Goal: Task Accomplishment & Management: Use online tool/utility

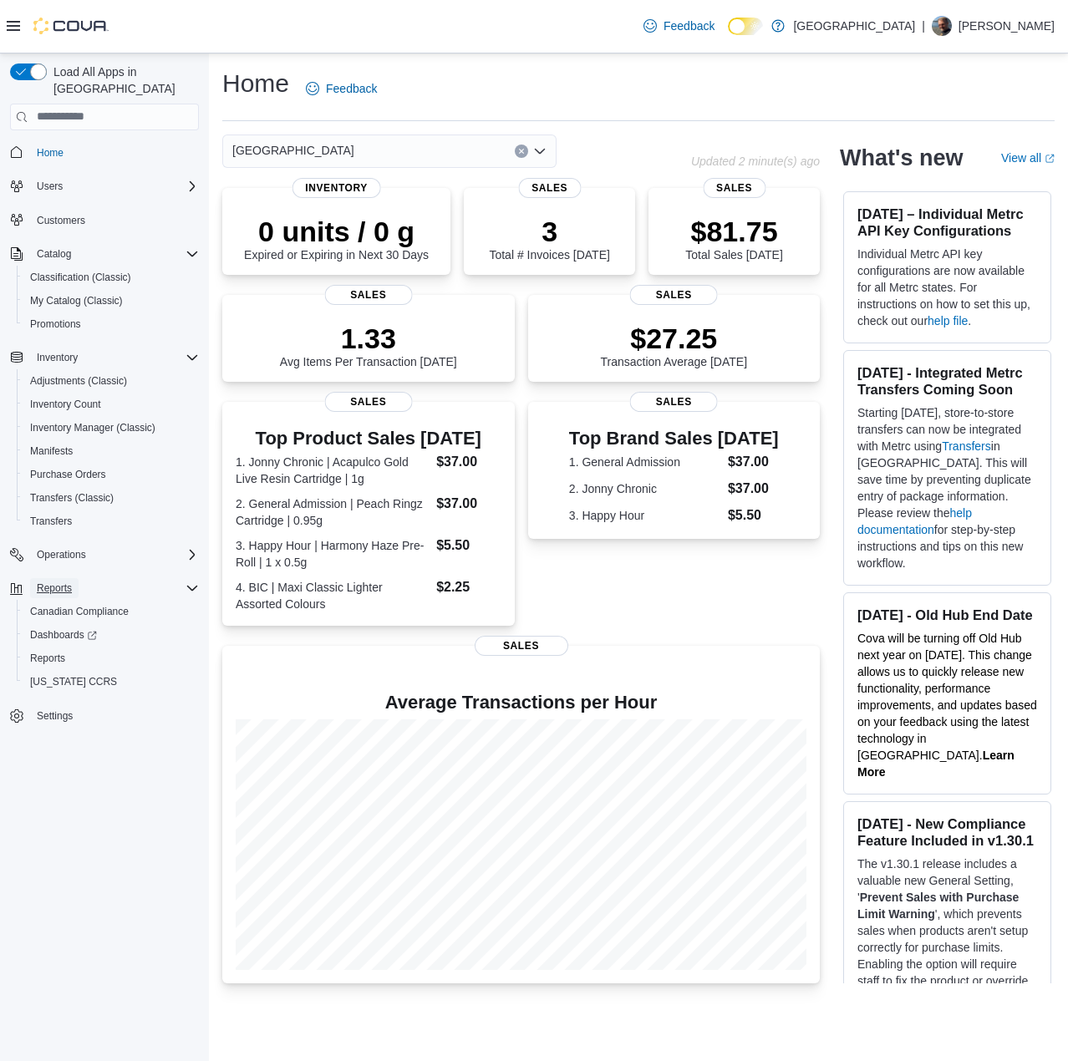
click at [72, 578] on button "Reports" at bounding box center [54, 588] width 48 height 20
click at [76, 578] on button "Reports" at bounding box center [54, 588] width 48 height 20
click at [38, 650] on span "Reports" at bounding box center [47, 659] width 35 height 20
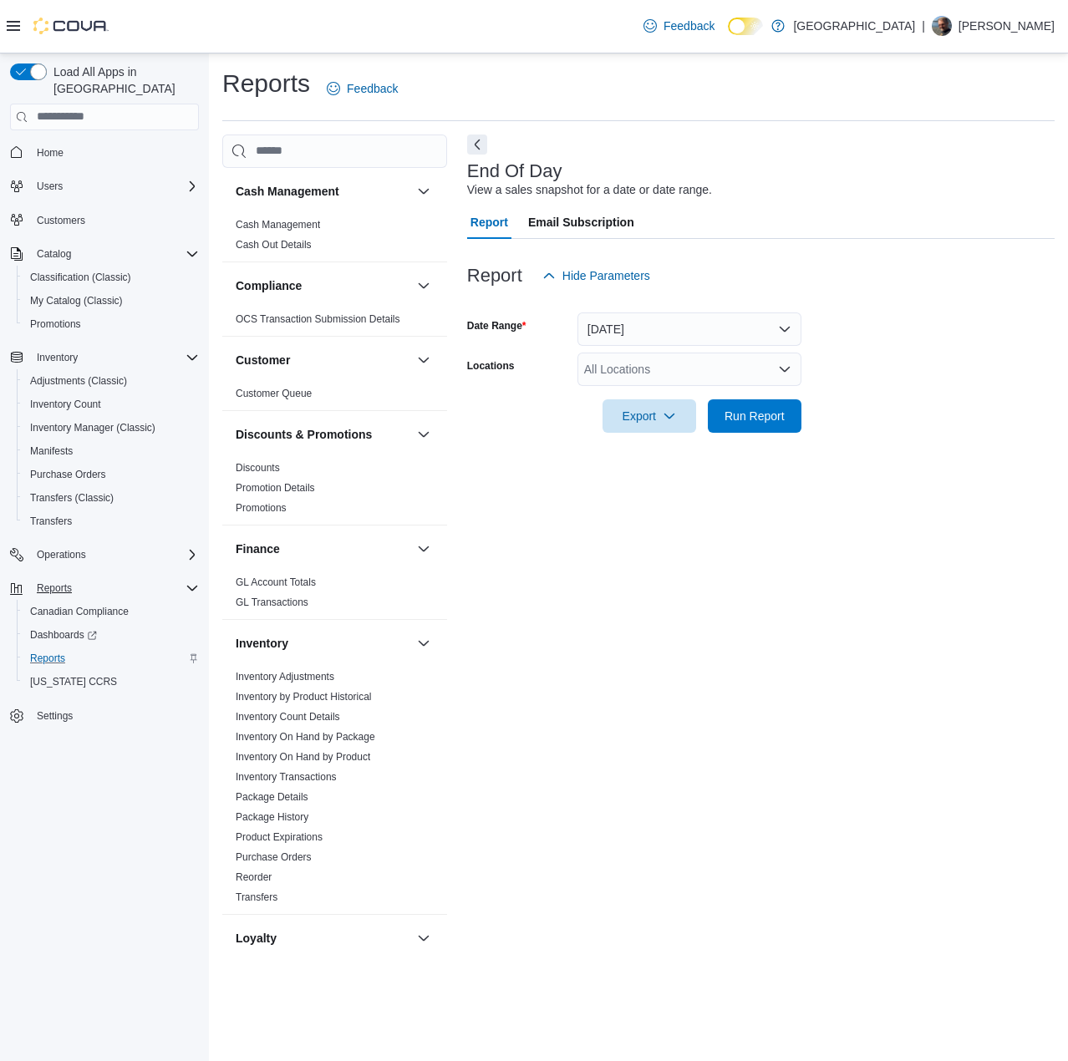
click at [564, 711] on div "End Of Day View a sales snapshot for a date or date range. Report Email Subscri…" at bounding box center [761, 550] width 588 height 830
click at [740, 335] on button "Today" at bounding box center [690, 329] width 224 height 33
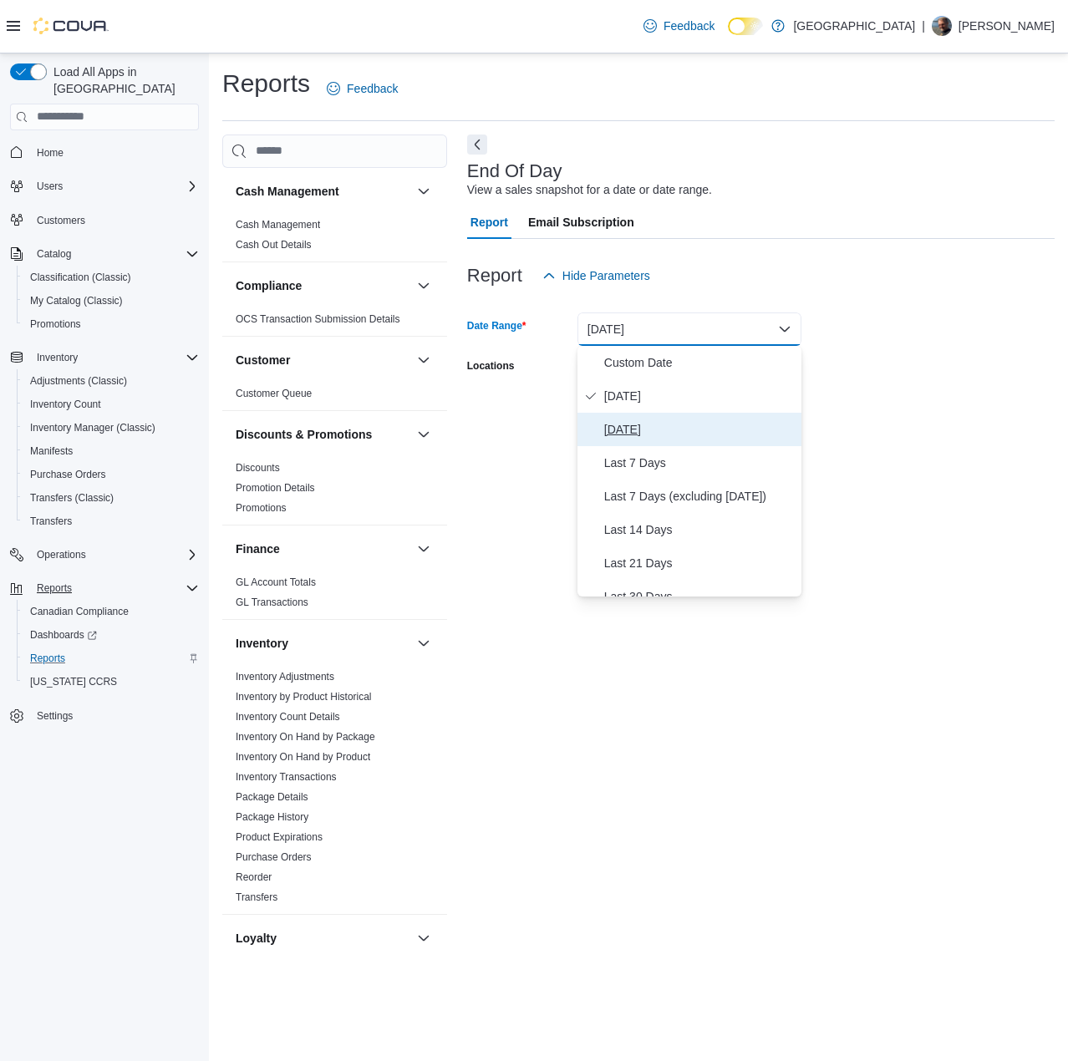
click at [679, 427] on span "Yesterday" at bounding box center [699, 430] width 191 height 20
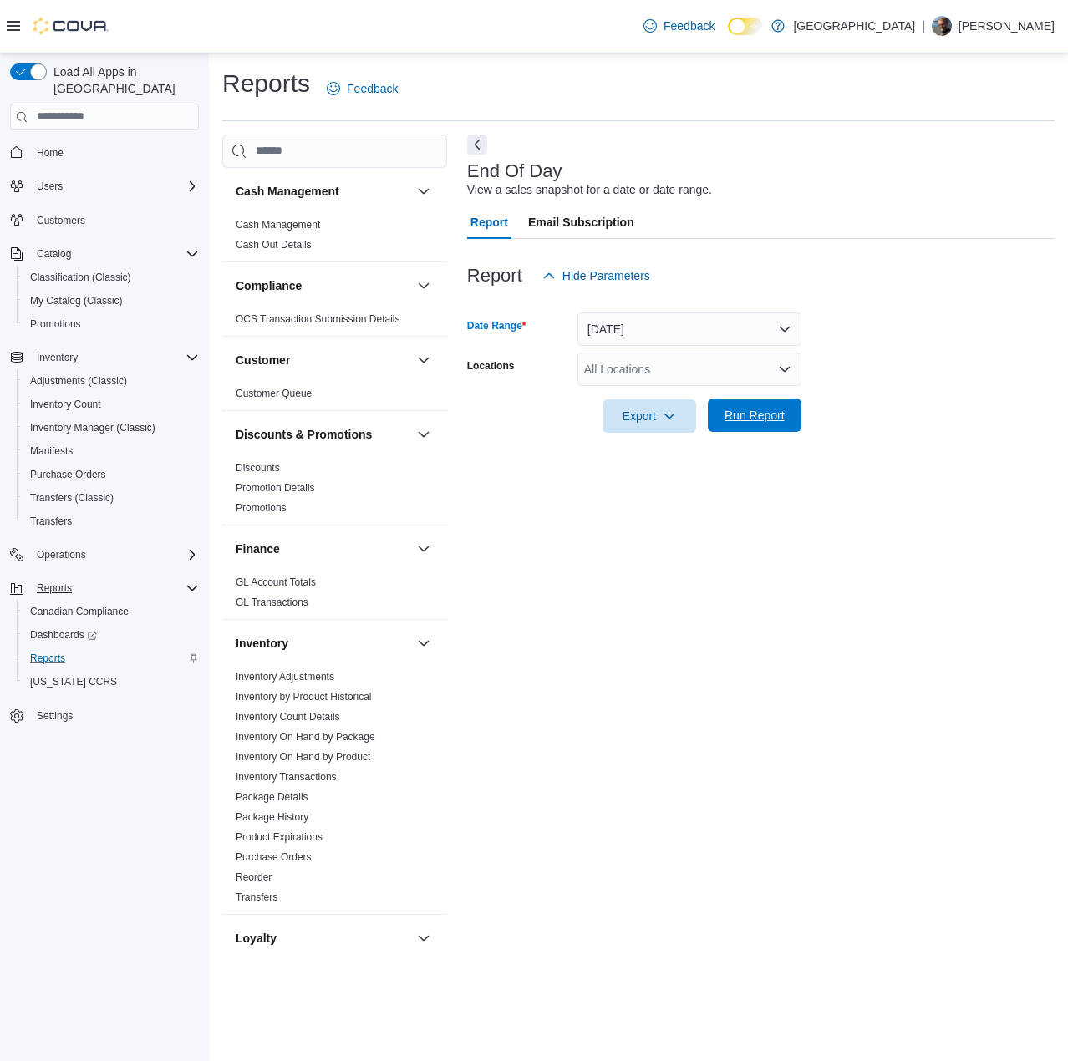
click at [741, 421] on span "Run Report" at bounding box center [755, 415] width 60 height 17
